Goal: Transaction & Acquisition: Download file/media

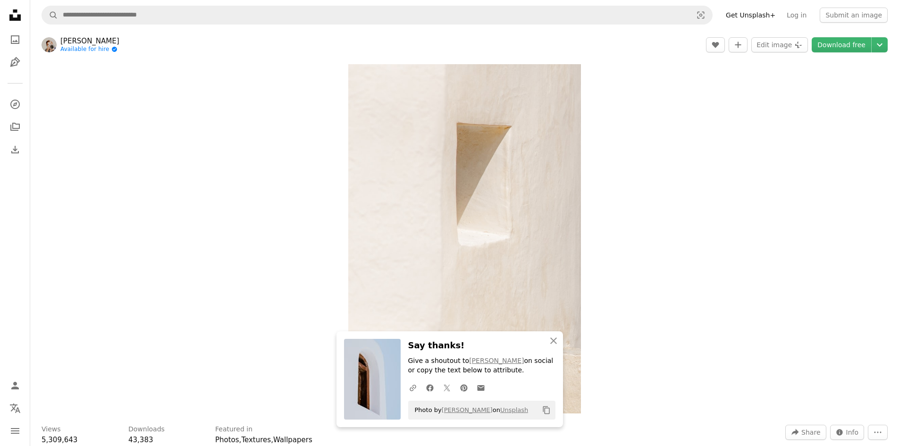
scroll to position [802, 0]
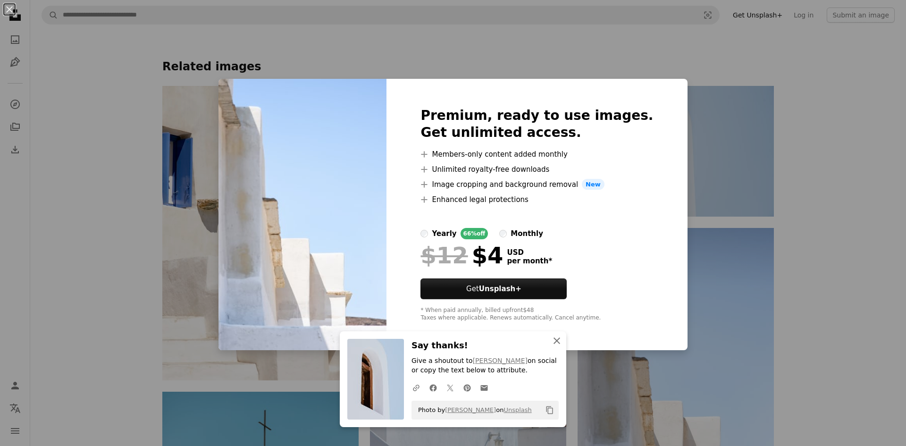
click at [554, 342] on icon "button" at bounding box center [557, 341] width 7 height 7
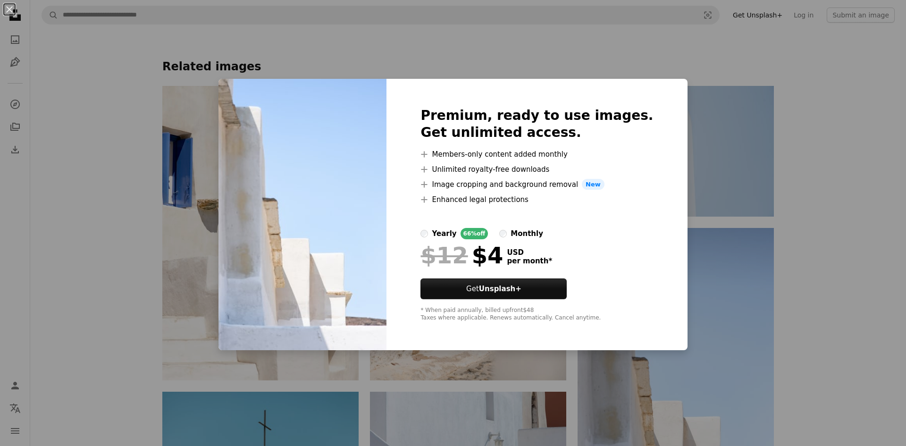
click at [817, 260] on div "An X shape Premium, ready to use images. Get unlimited access. A plus sign Memb…" at bounding box center [453, 223] width 906 height 446
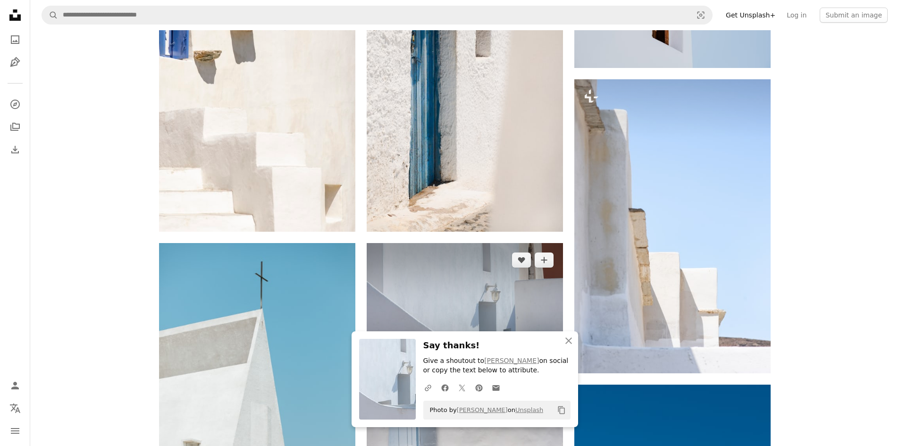
scroll to position [944, 0]
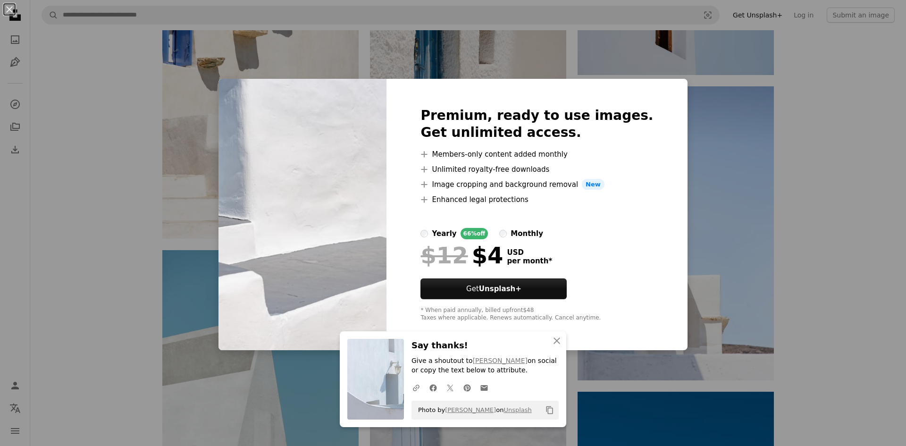
click at [765, 258] on div "An X shape Premium, ready to use images. Get unlimited access. A plus sign Memb…" at bounding box center [453, 223] width 906 height 446
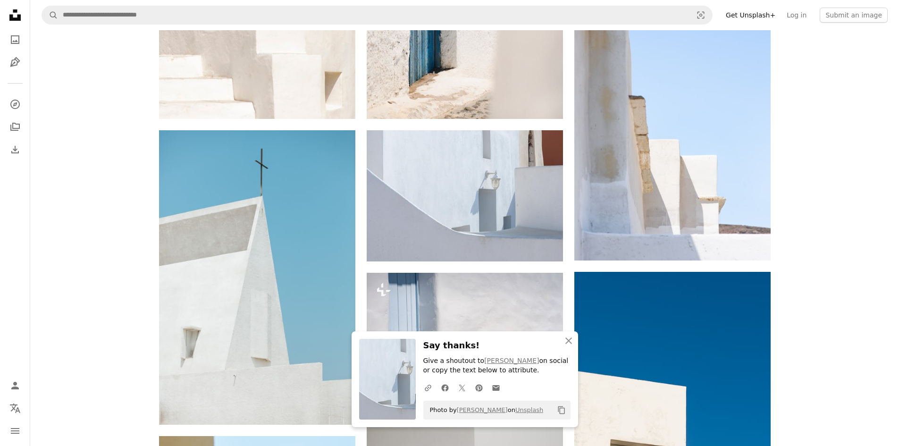
scroll to position [1086, 0]
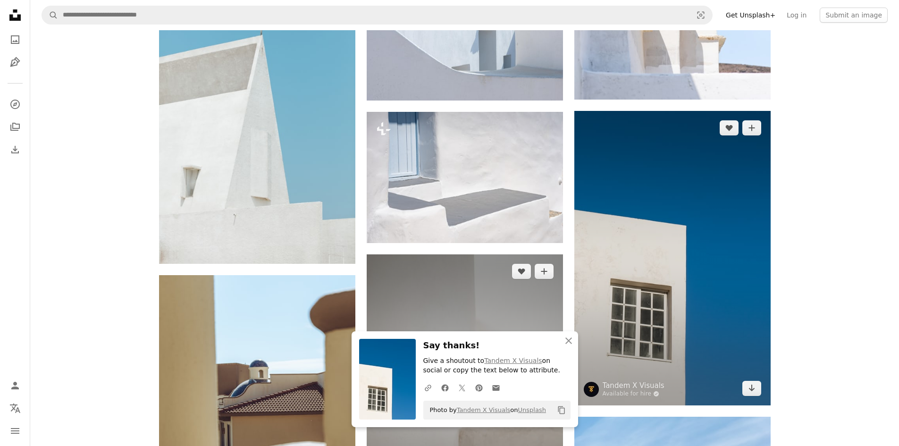
scroll to position [1227, 0]
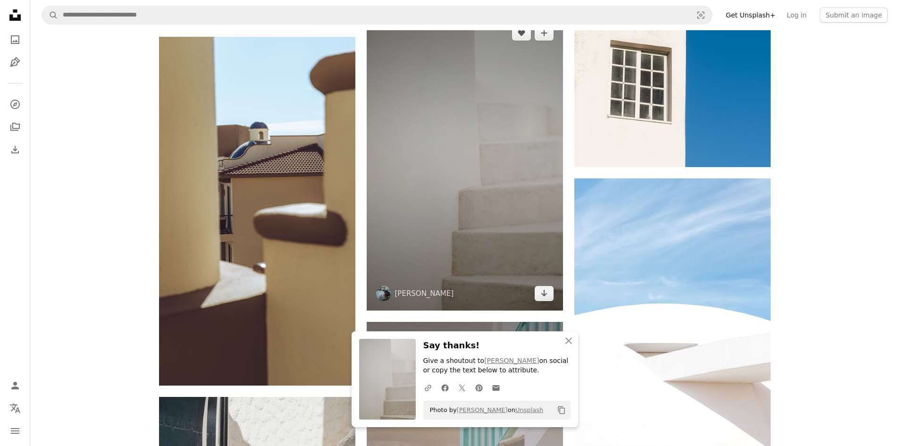
scroll to position [1416, 0]
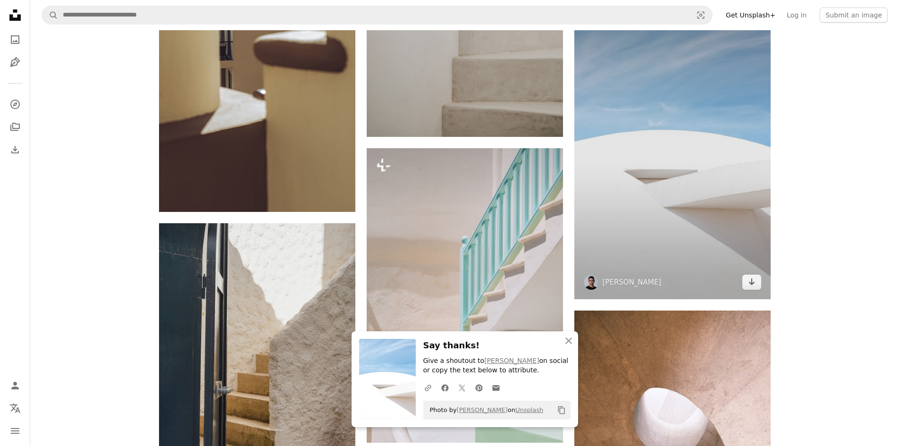
scroll to position [1699, 0]
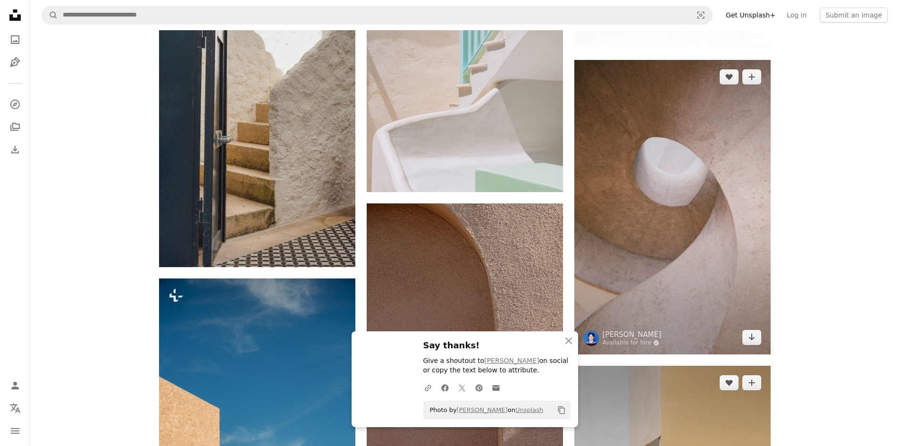
scroll to position [1841, 0]
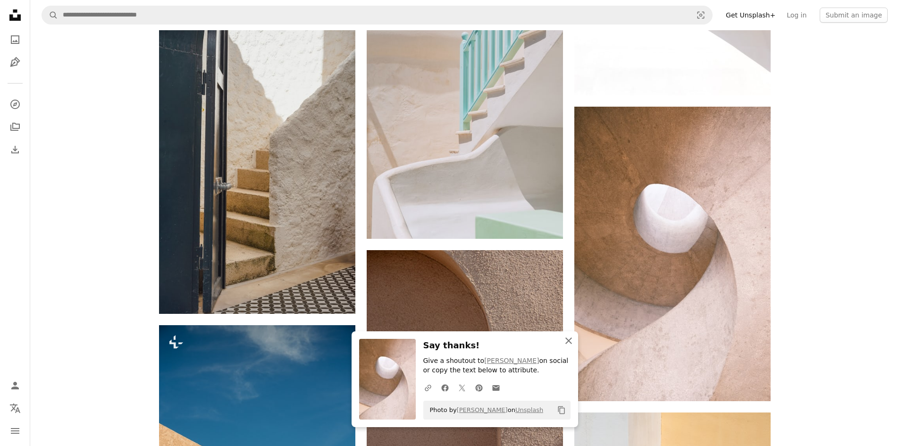
click at [569, 342] on icon "An X shape" at bounding box center [568, 340] width 11 height 11
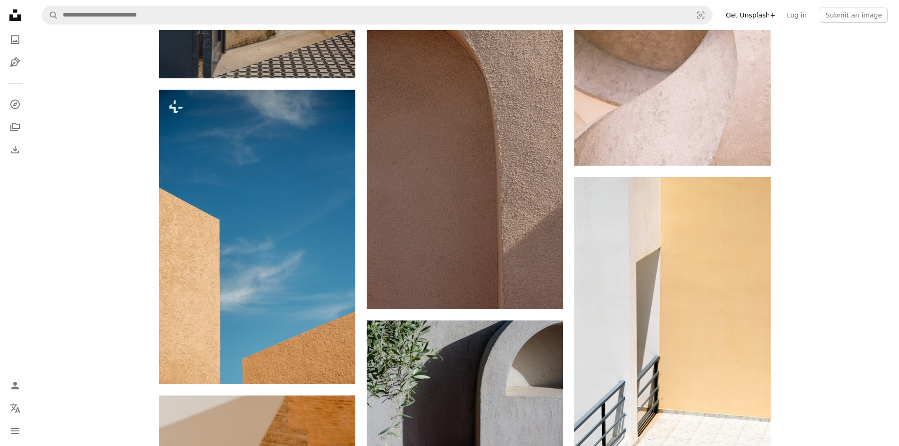
scroll to position [2171, 0]
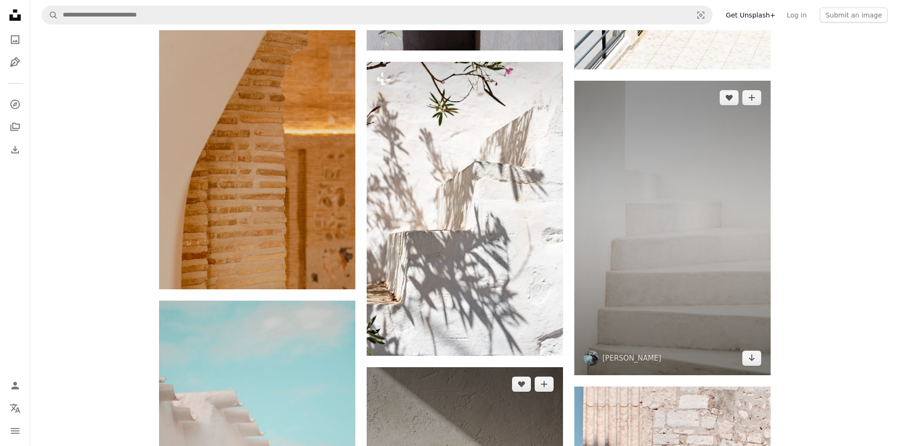
scroll to position [2502, 0]
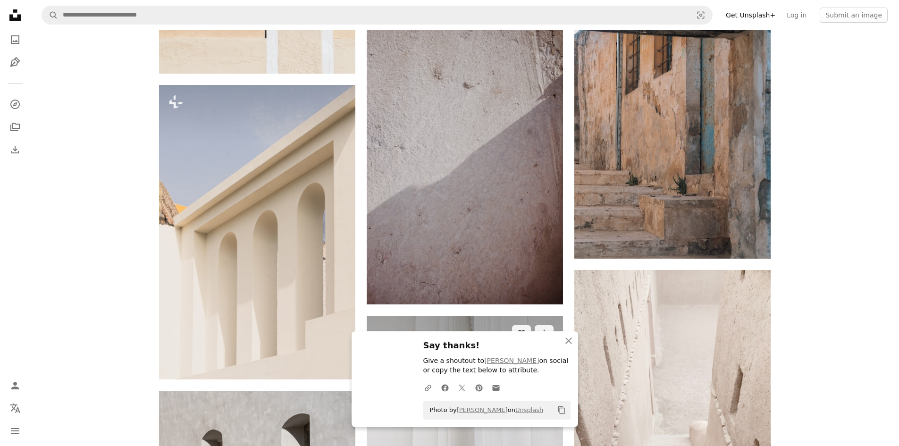
scroll to position [3163, 0]
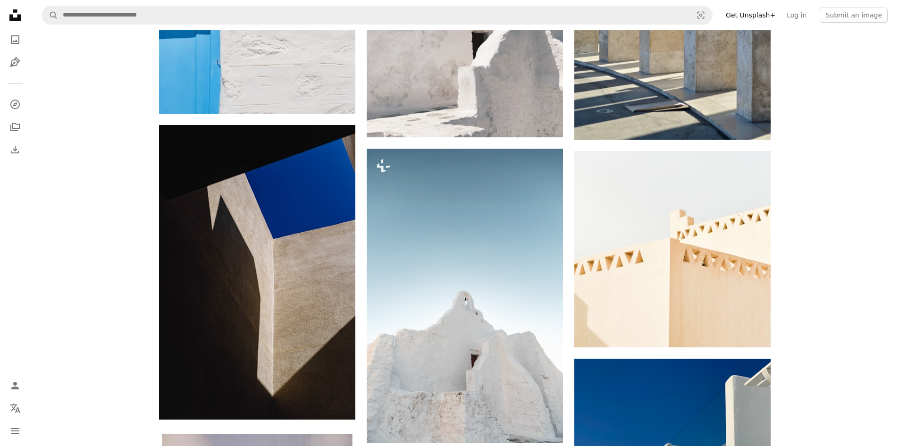
scroll to position [3871, 0]
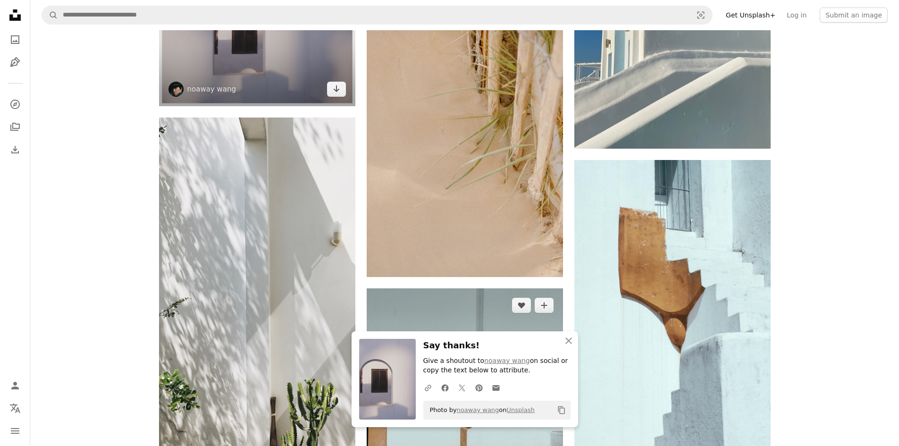
scroll to position [4343, 0]
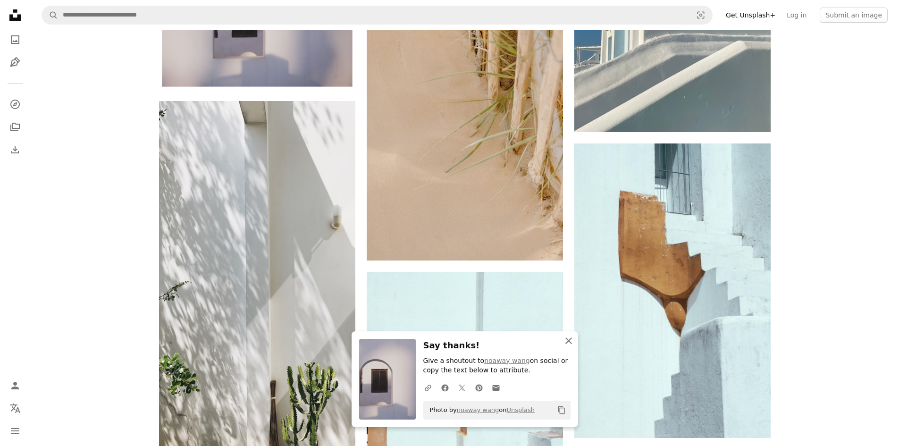
click at [571, 340] on icon "An X shape" at bounding box center [568, 340] width 11 height 11
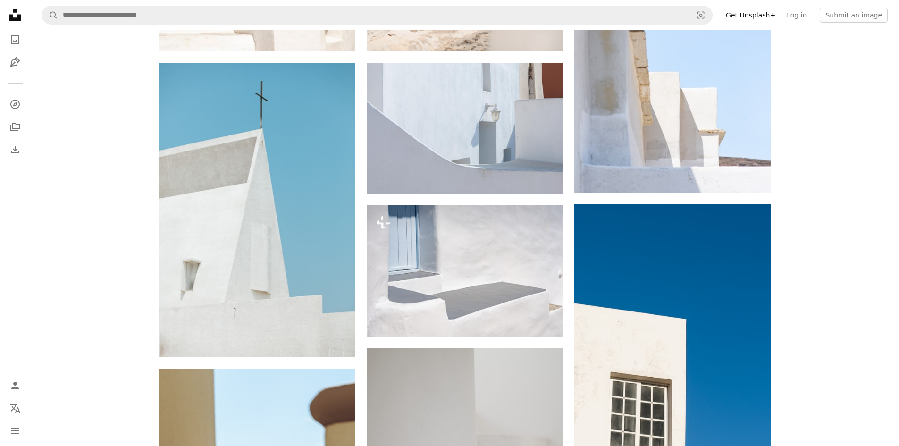
scroll to position [1180, 0]
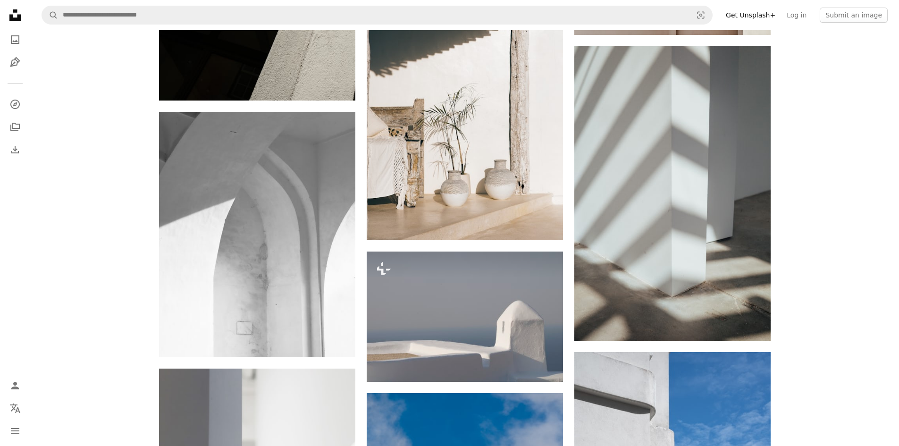
scroll to position [6561, 0]
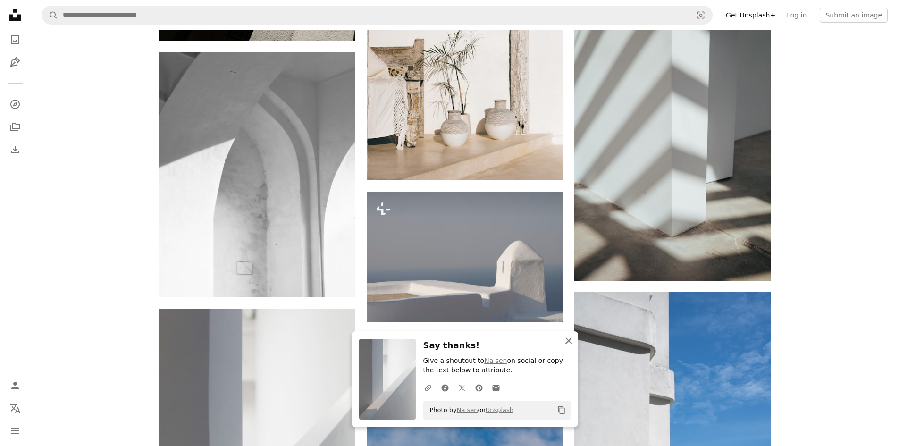
drag, startPoint x: 569, startPoint y: 344, endPoint x: 560, endPoint y: 343, distance: 8.5
click at [569, 344] on icon "An X shape" at bounding box center [568, 340] width 11 height 11
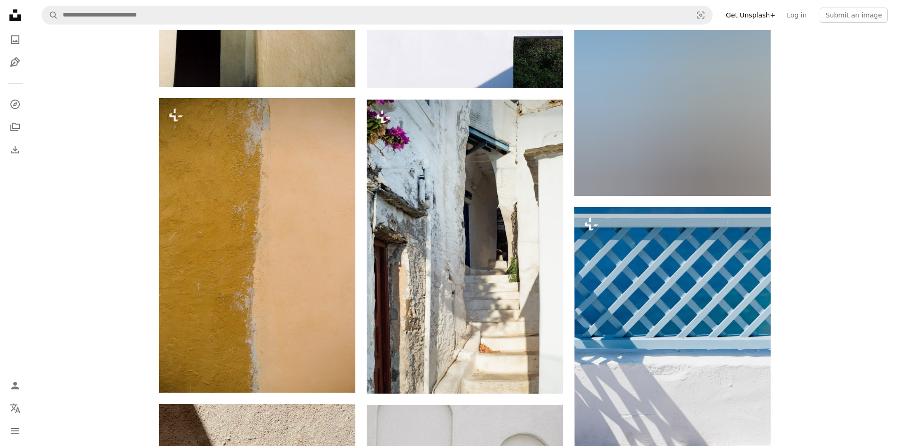
scroll to position [10196, 0]
